Goal: Task Accomplishment & Management: Complete application form

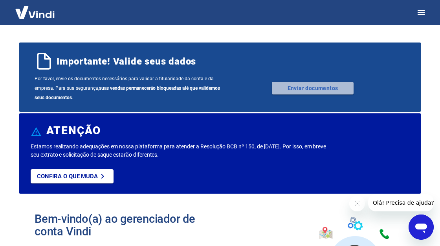
click at [312, 86] on link "Enviar documentos" at bounding box center [313, 88] width 82 height 13
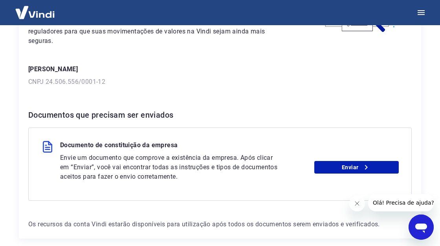
scroll to position [94, 0]
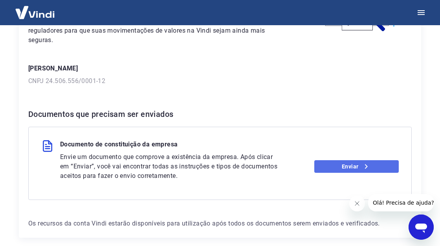
click at [340, 168] on link "Enviar" at bounding box center [356, 166] width 85 height 13
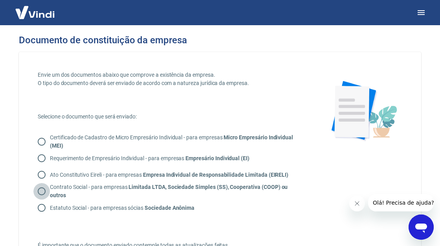
click at [41, 189] on input "Contrato Social - para empresas Limitada LTDA, Sociedade Simples (SS), Cooperat…" at bounding box center [41, 191] width 17 height 17
radio input "true"
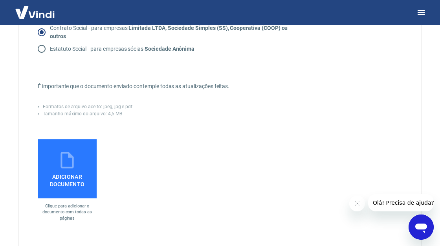
scroll to position [163, 0]
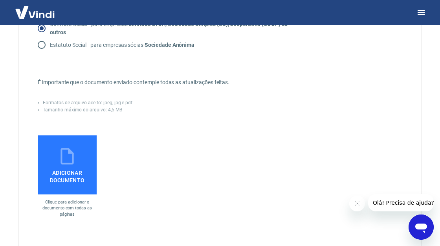
click at [70, 172] on span "Adicionar documento" at bounding box center [67, 175] width 53 height 18
click at [0, 0] on input "Adicionar documento" at bounding box center [0, 0] width 0 height 0
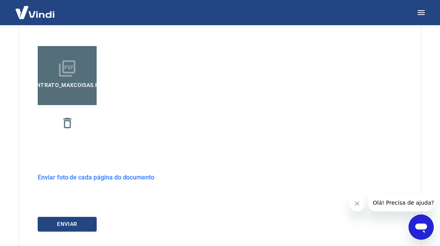
scroll to position [251, 0]
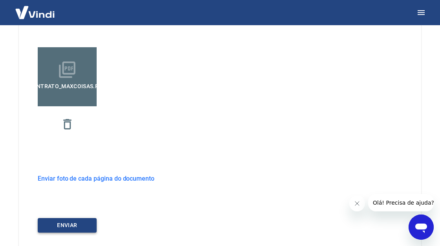
click at [71, 225] on button "ENVIAR" at bounding box center [67, 225] width 59 height 15
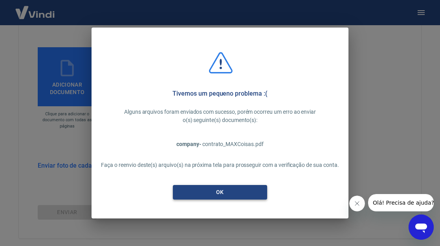
click at [217, 191] on button "OK" at bounding box center [220, 192] width 94 height 15
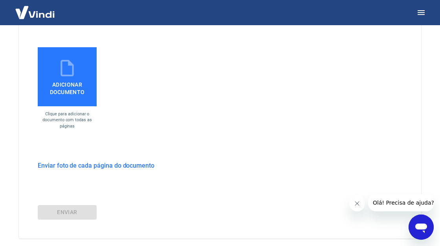
click at [69, 91] on span "Adicionar documento" at bounding box center [67, 87] width 53 height 18
click at [0, 0] on input "Adicionar documento" at bounding box center [0, 0] width 0 height 0
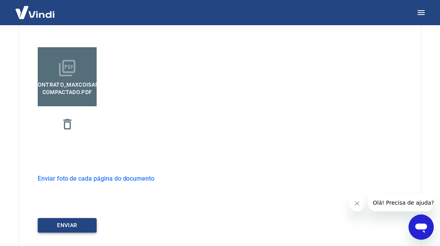
click at [78, 224] on button "ENVIAR" at bounding box center [67, 225] width 59 height 15
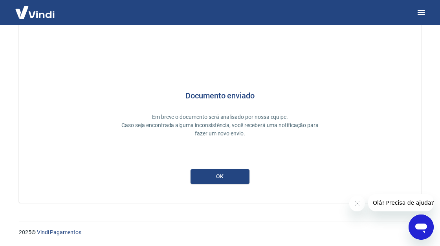
scroll to position [27, 0]
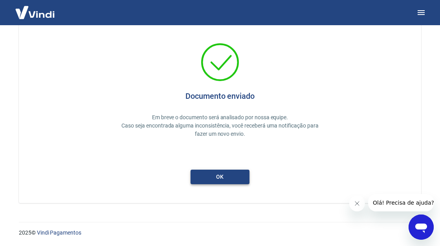
click at [219, 176] on button "ok" at bounding box center [220, 176] width 59 height 15
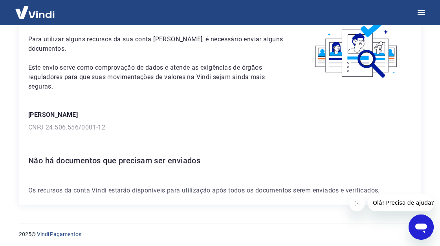
scroll to position [49, 0]
